Goal: Task Accomplishment & Management: Manage account settings

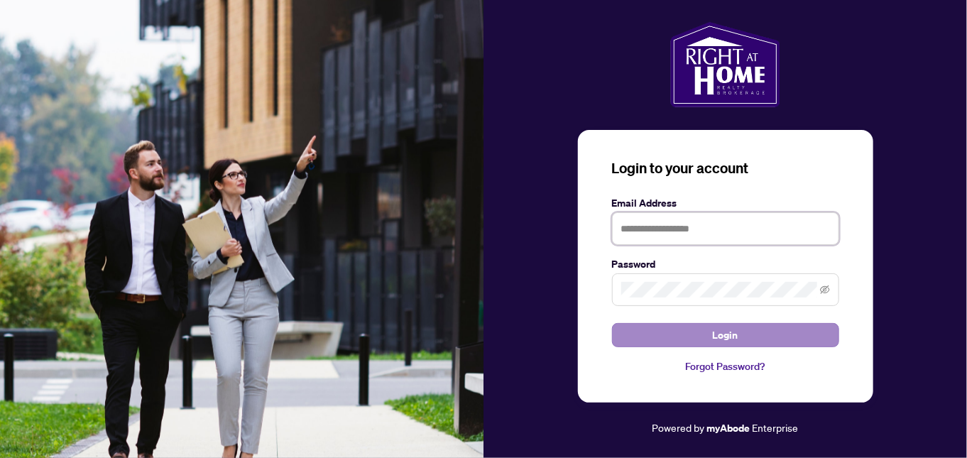
type input "**********"
click at [734, 342] on span "Login" at bounding box center [726, 335] width 26 height 23
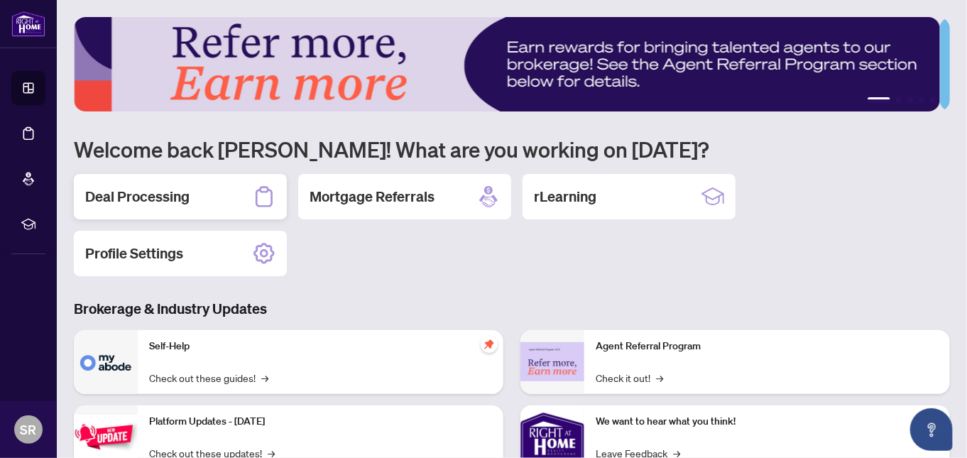
click at [175, 197] on h2 "Deal Processing" at bounding box center [137, 197] width 104 height 20
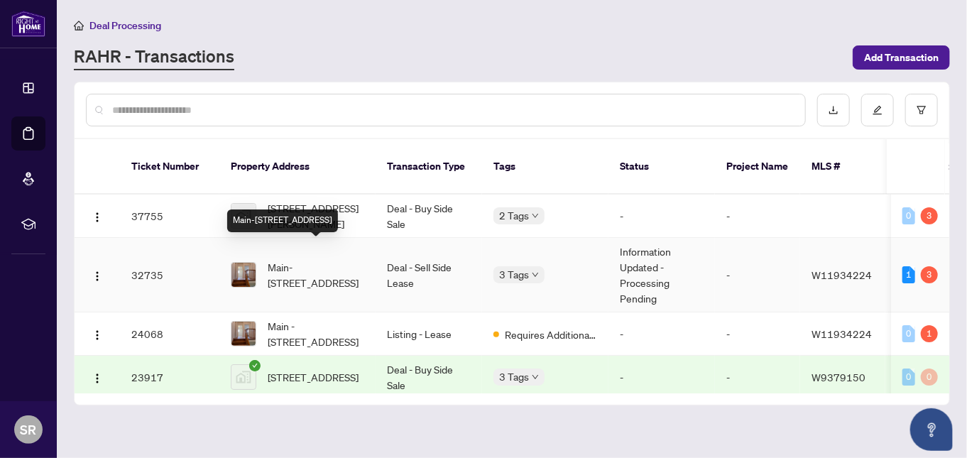
click at [285, 259] on span "Main-[STREET_ADDRESS]" at bounding box center [316, 274] width 97 height 31
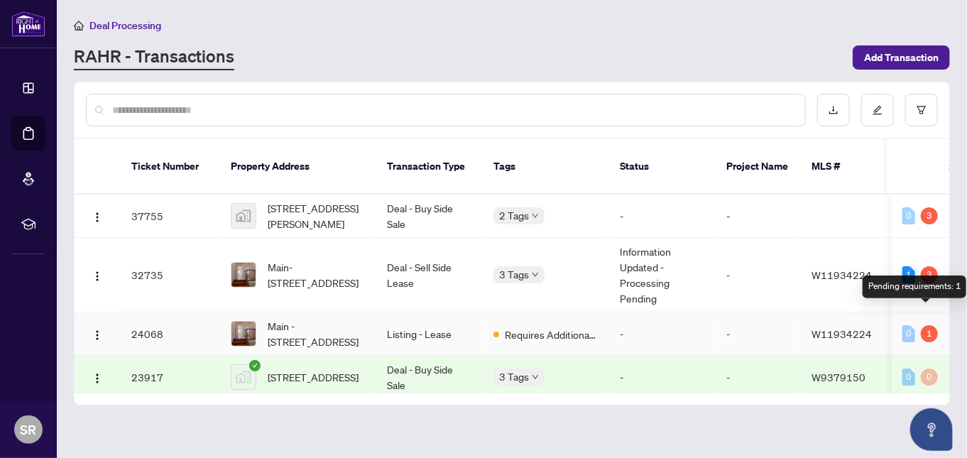
click at [929, 325] on div "1" at bounding box center [929, 333] width 17 height 17
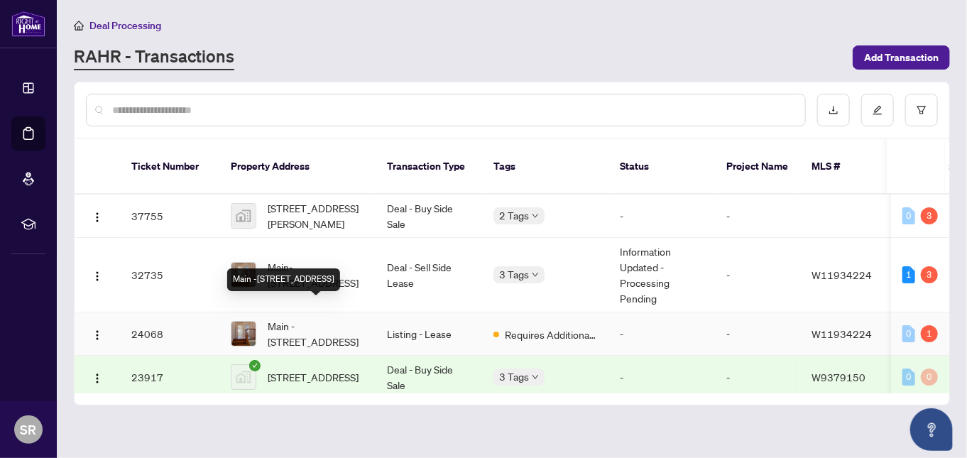
click at [280, 318] on span "Main -[STREET_ADDRESS]" at bounding box center [316, 333] width 97 height 31
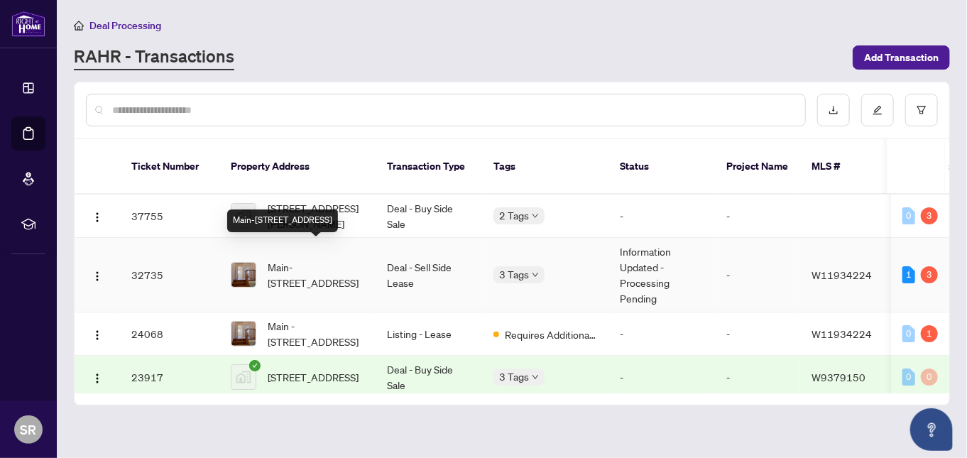
click at [292, 259] on span "Main-[STREET_ADDRESS]" at bounding box center [316, 274] width 97 height 31
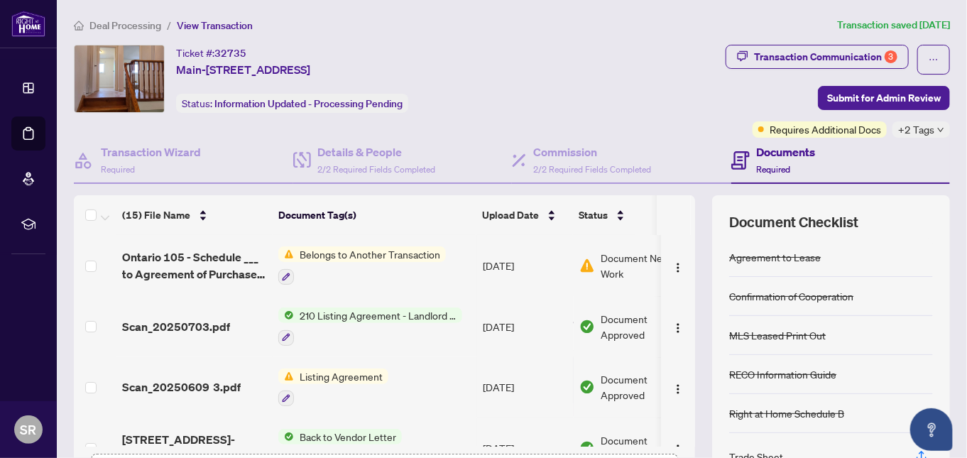
click at [937, 129] on icon "down" at bounding box center [940, 129] width 7 height 7
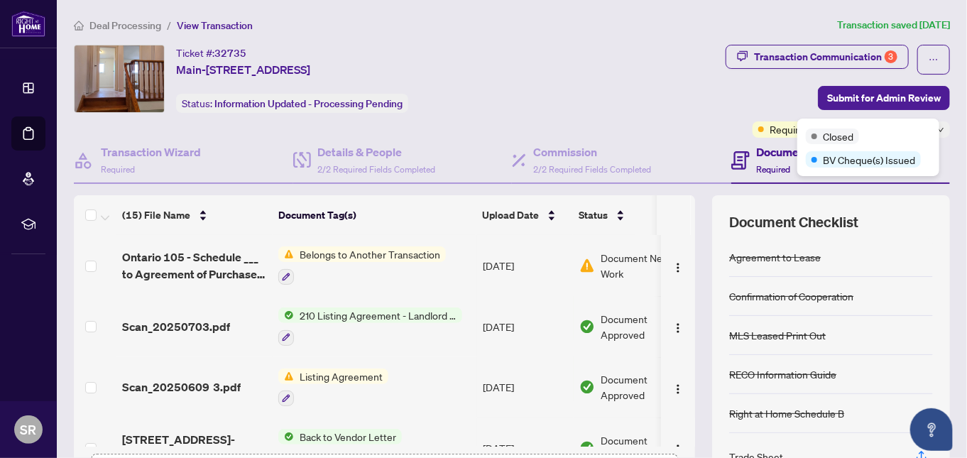
click at [754, 204] on div "Document Checklist Agreement to Lease Confirmation of Cooperation MLS Leased Pr…" at bounding box center [831, 355] width 238 height 320
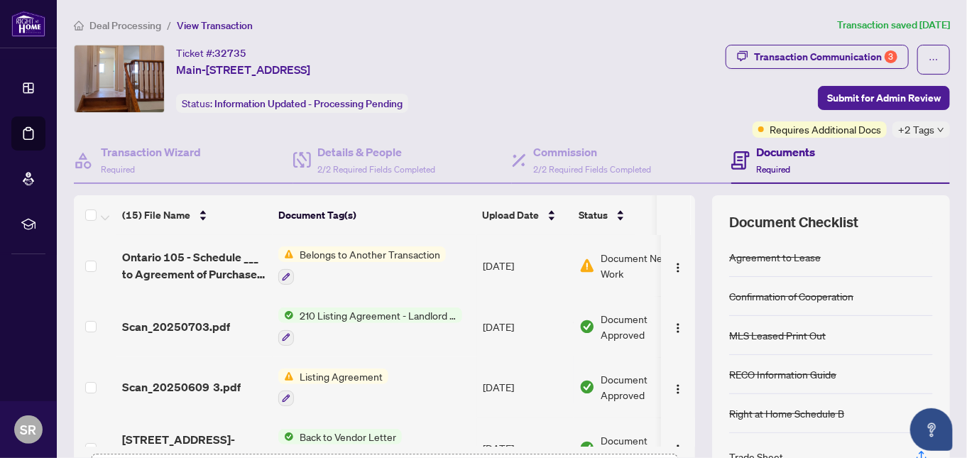
click at [763, 168] on span "Required" at bounding box center [774, 169] width 34 height 11
click at [763, 146] on h4 "Documents" at bounding box center [786, 151] width 59 height 17
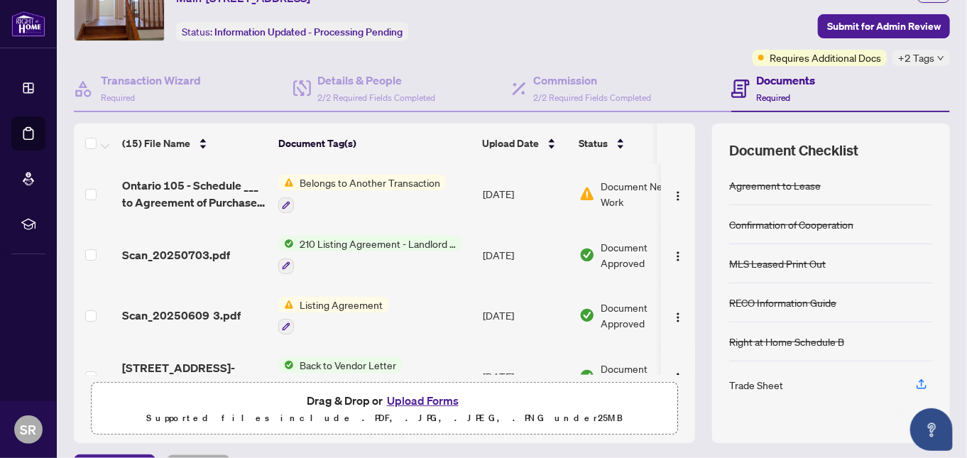
scroll to position [71, 0]
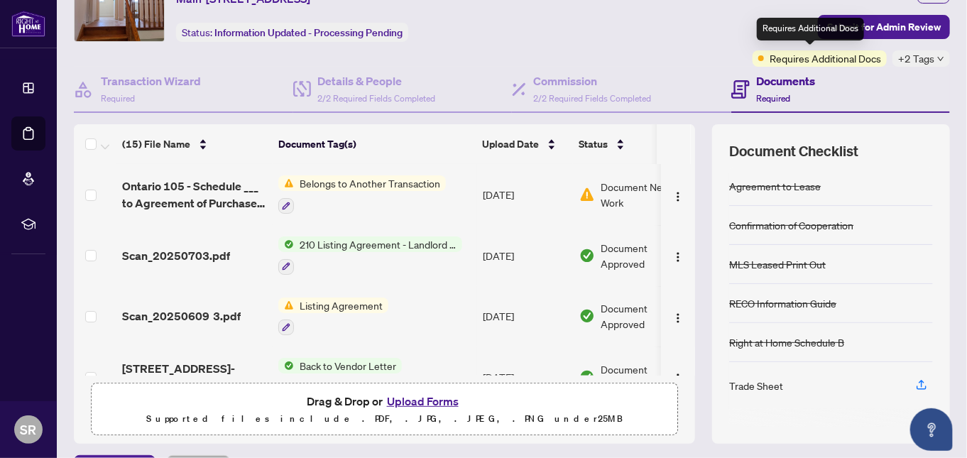
click at [855, 59] on span "Requires Additional Docs" at bounding box center [825, 58] width 111 height 16
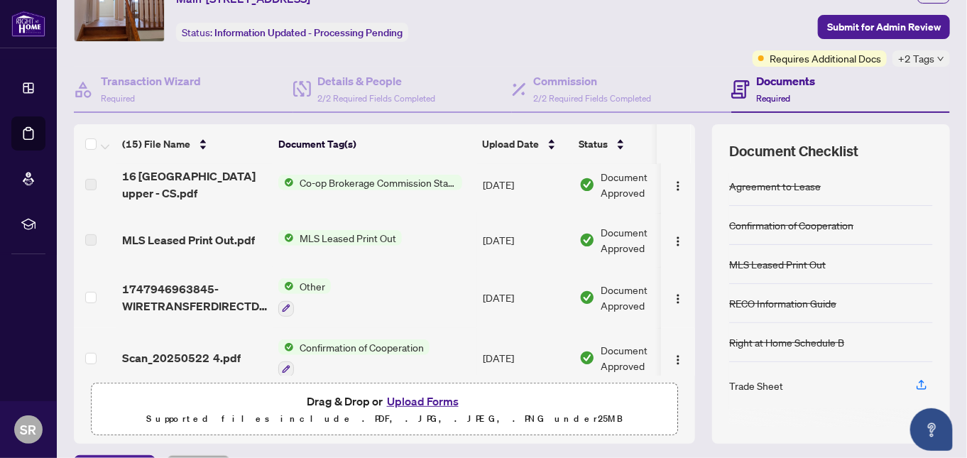
scroll to position [325, 0]
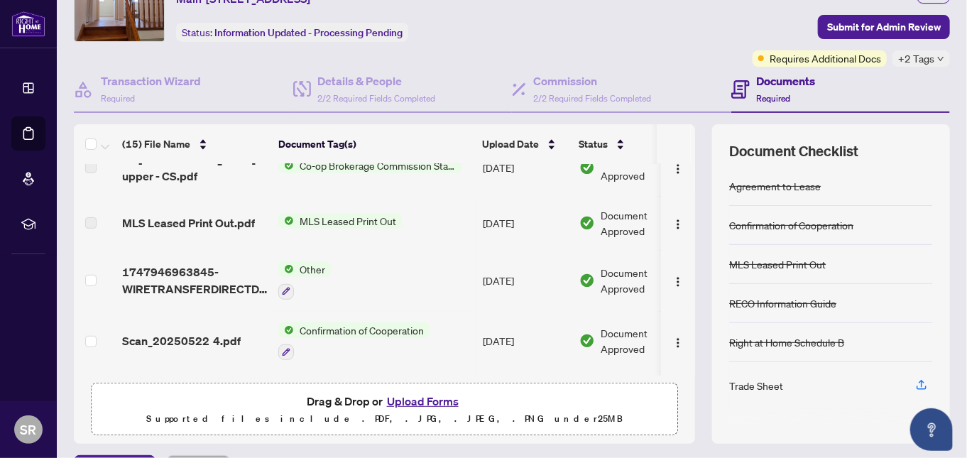
click at [306, 262] on span "Other" at bounding box center [312, 269] width 37 height 16
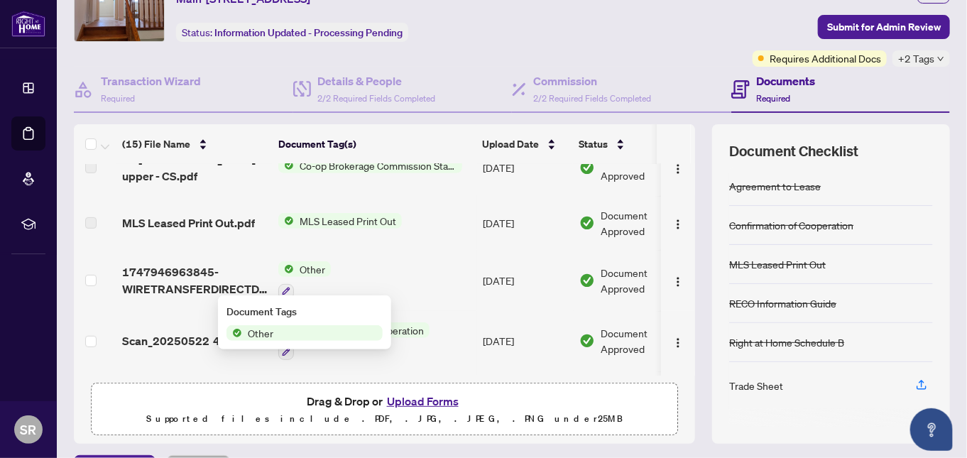
click at [271, 337] on span "Other" at bounding box center [260, 333] width 37 height 16
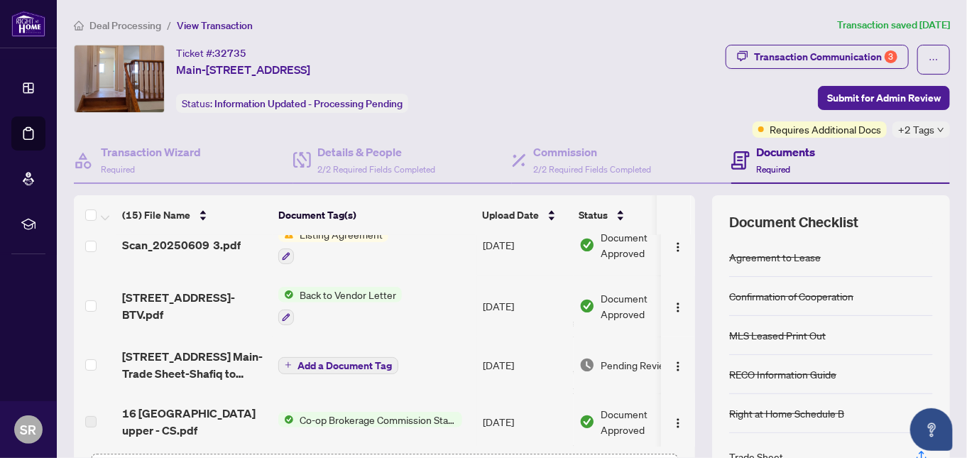
scroll to position [284, 0]
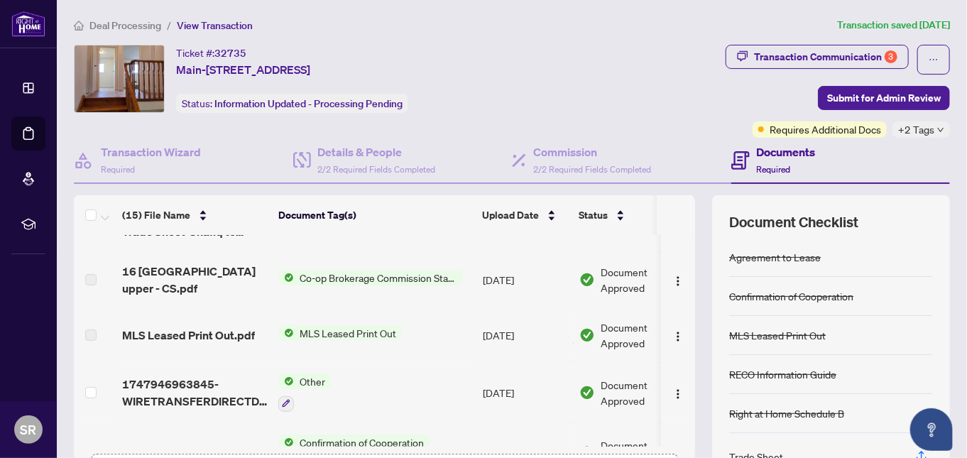
click at [374, 270] on span "Co-op Brokerage Commission Statement" at bounding box center [378, 278] width 168 height 16
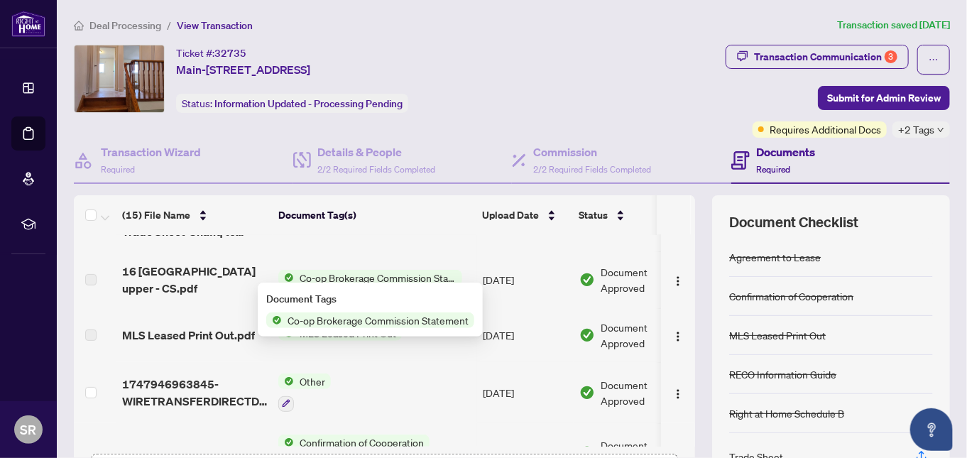
click at [322, 320] on span "Co-op Brokerage Commission Statement" at bounding box center [378, 320] width 192 height 16
click at [336, 314] on span "Co-op Brokerage Commission Statement" at bounding box center [378, 320] width 192 height 16
click at [584, 273] on img at bounding box center [587, 280] width 16 height 16
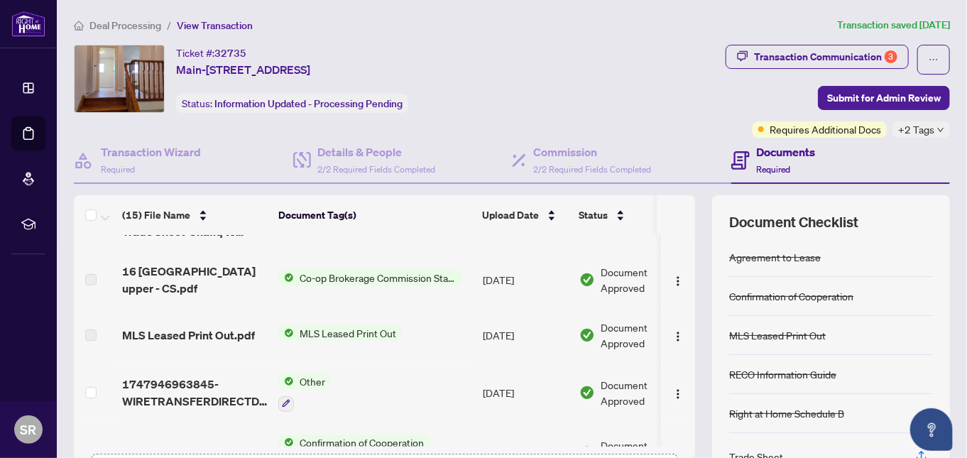
click at [427, 274] on span "Co-op Brokerage Commission Statement" at bounding box center [378, 278] width 168 height 16
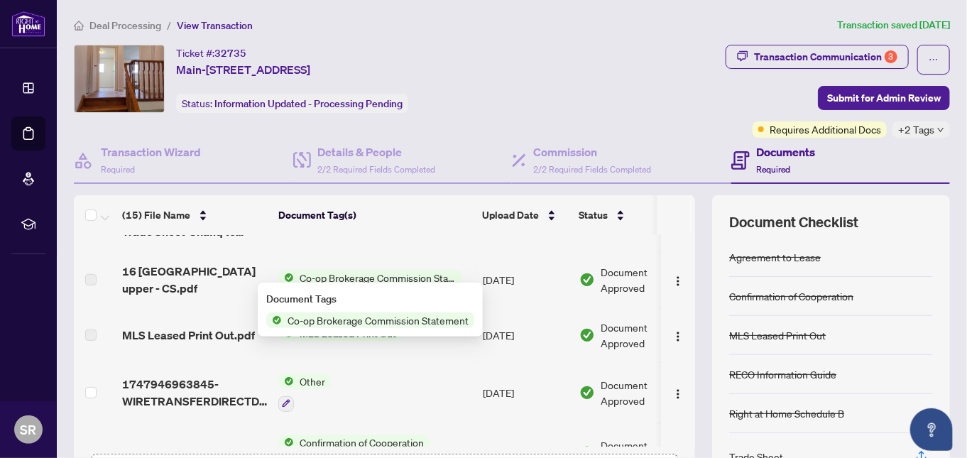
click at [415, 321] on span "Co-op Brokerage Commission Statement" at bounding box center [378, 320] width 192 height 16
